Goal: Task Accomplishment & Management: Use online tool/utility

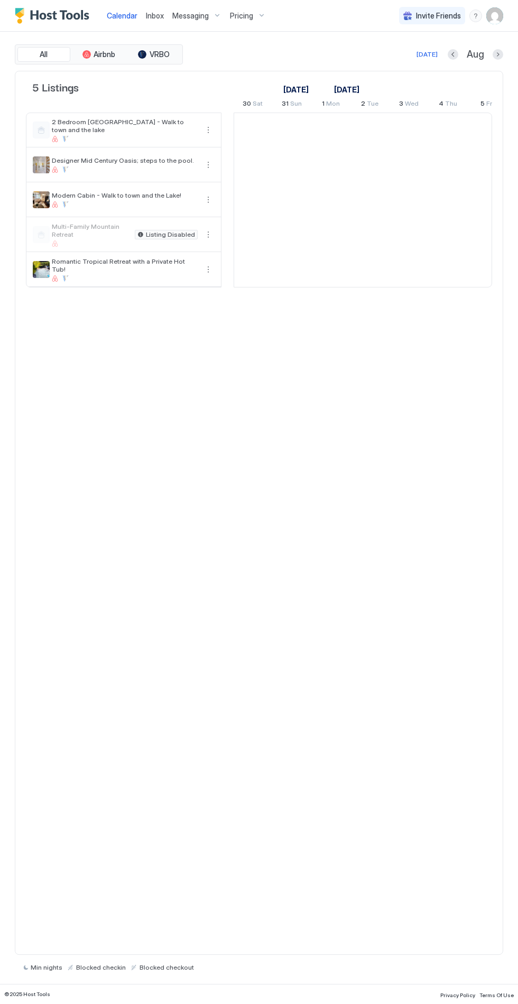
scroll to position [0, 587]
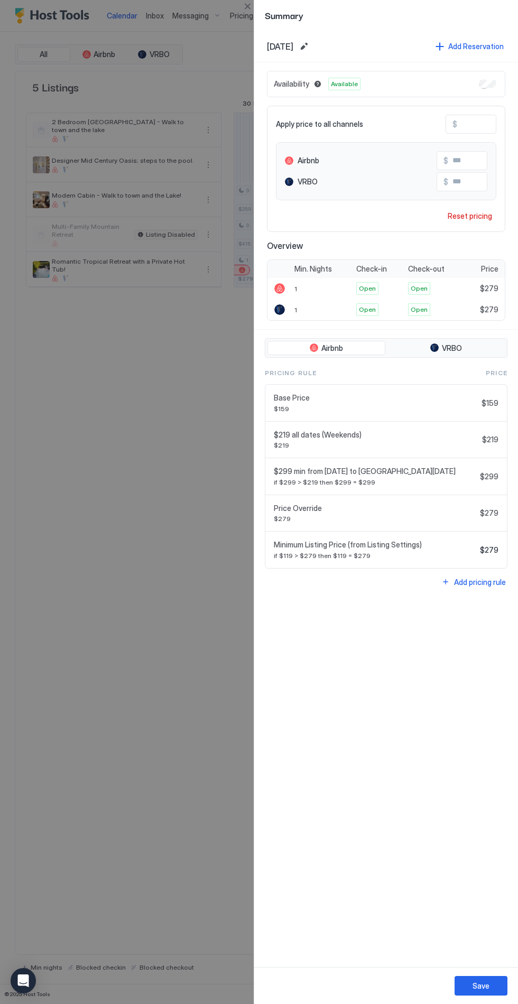
click at [276, 54] on div "[DATE] Add Reservation" at bounding box center [386, 47] width 264 height 32
click at [485, 980] on div "Save" at bounding box center [480, 985] width 17 height 11
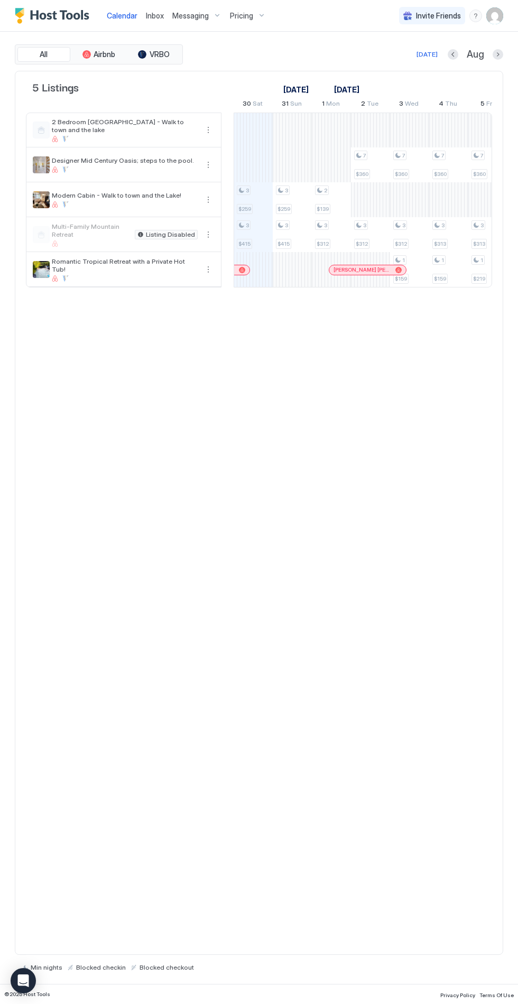
click at [92, 275] on div at bounding box center [125, 278] width 146 height 6
click at [208, 270] on button "More options" at bounding box center [208, 269] width 13 height 13
click at [175, 286] on span "Messaging" at bounding box center [183, 283] width 34 height 8
